Goal: Book appointment/travel/reservation

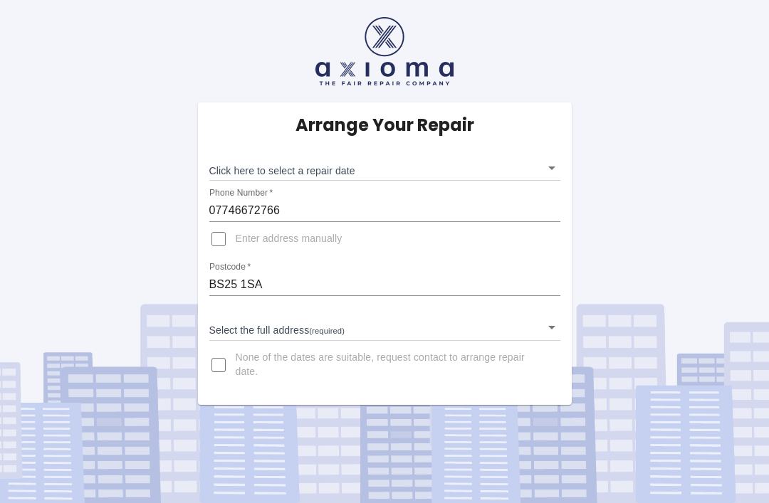
click at [544, 168] on body "Arrange Your Repair Click here to select a repair date ​ Phone Number   * 07746…" at bounding box center [384, 251] width 769 height 503
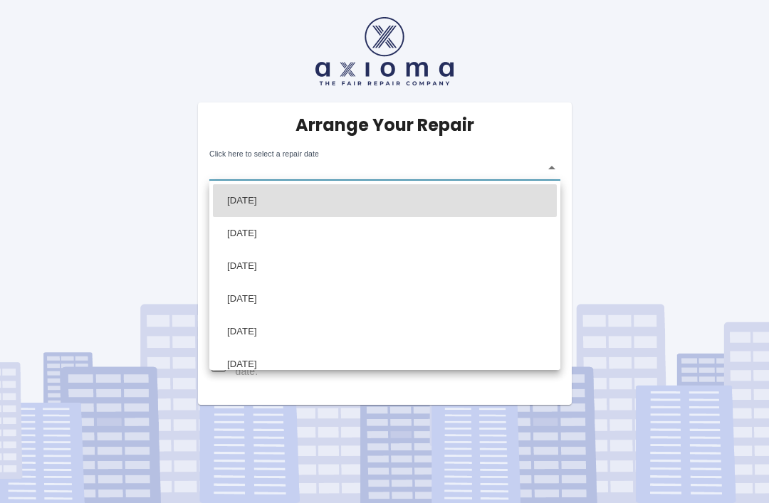
click at [357, 196] on li "Mon Oct 20 2025" at bounding box center [385, 200] width 344 height 33
type input "2025-10-20T00:00:00.000Z"
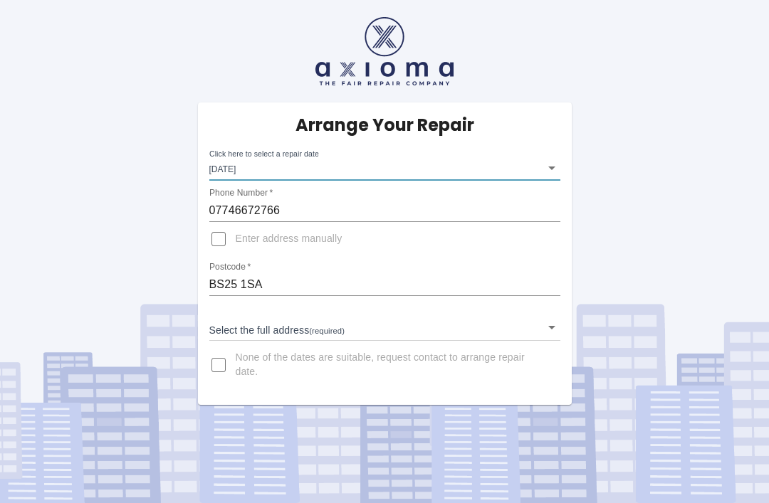
click at [298, 216] on input "07746672766" at bounding box center [384, 210] width 351 height 23
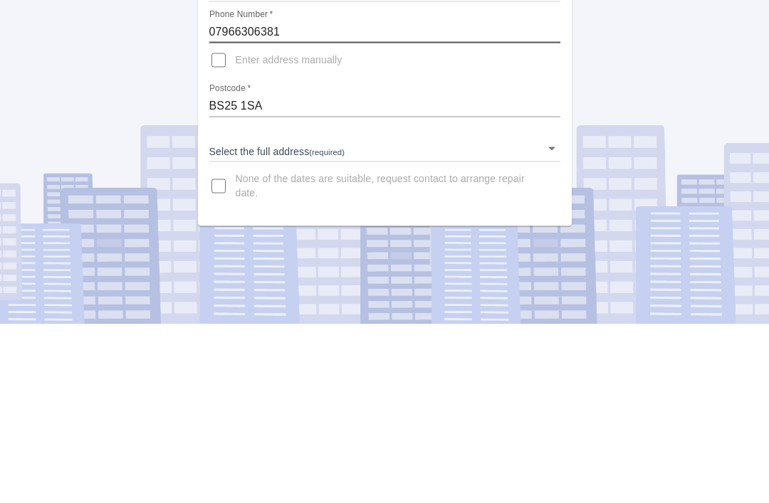
type input "07966306381"
click at [560, 150] on body "Arrange Your Repair Click here to select a repair date Mon Oct 20 2025 2025-10-…" at bounding box center [384, 251] width 769 height 503
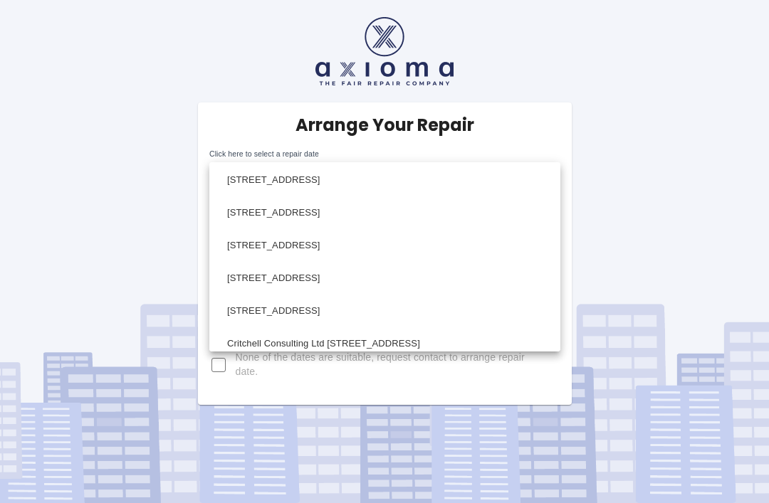
scroll to position [234, 0]
click at [399, 241] on li "41 Beech Road Shipham, Winscombe Somerset" at bounding box center [385, 243] width 344 height 33
type input "41 Beech Road Shipham, Winscombe Somerset"
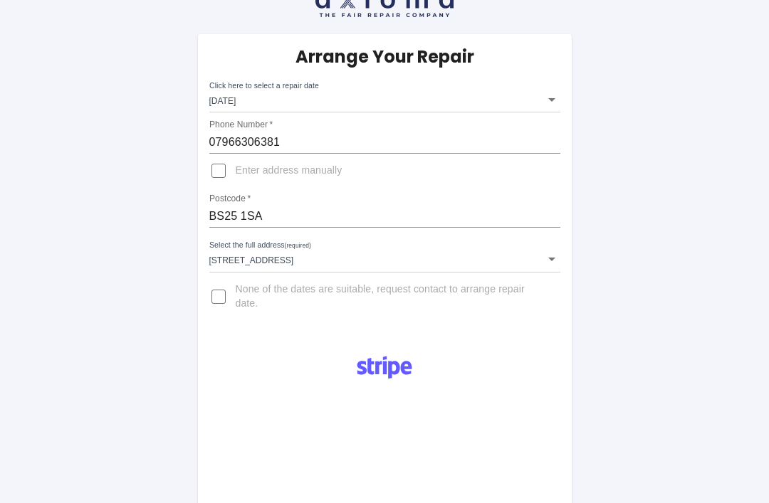
scroll to position [68, 0]
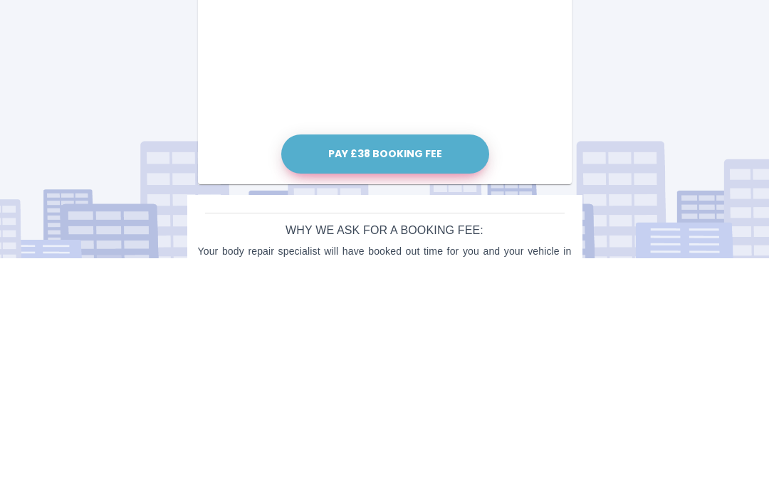
click at [430, 380] on button "Pay £38 Booking Fee" at bounding box center [385, 399] width 208 height 39
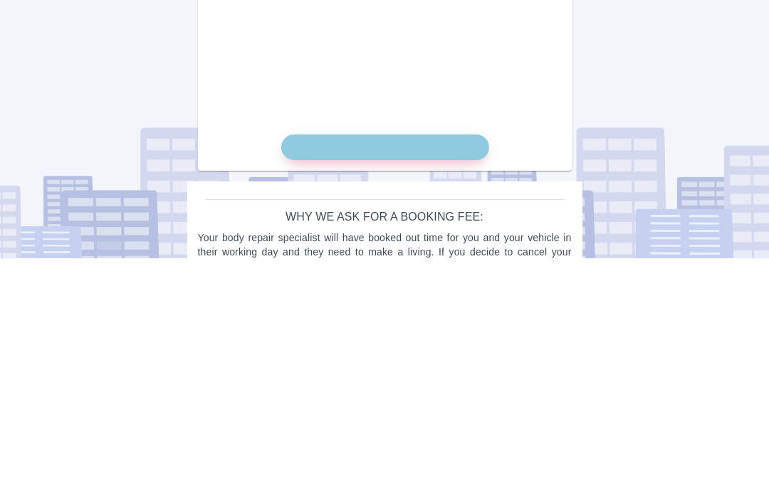
scroll to position [739, 0]
